Goal: Transaction & Acquisition: Subscribe to service/newsletter

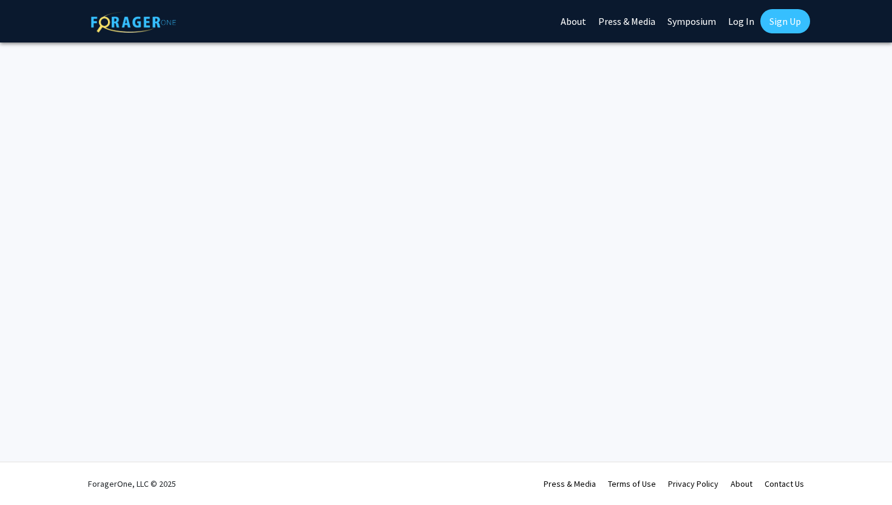
click at [478, 27] on div "Skip navigation About Press & Media Symposium Log In Sign Up" at bounding box center [446, 21] width 728 height 42
click at [152, 25] on img at bounding box center [133, 22] width 85 height 21
